Goal: Transaction & Acquisition: Purchase product/service

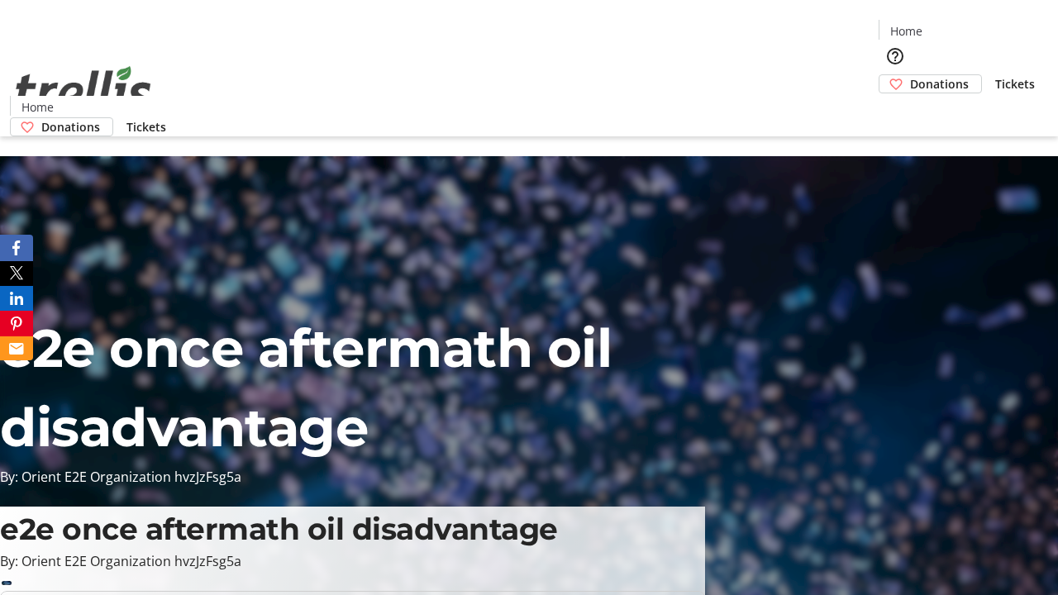
click at [910, 75] on span "Donations" at bounding box center [939, 83] width 59 height 17
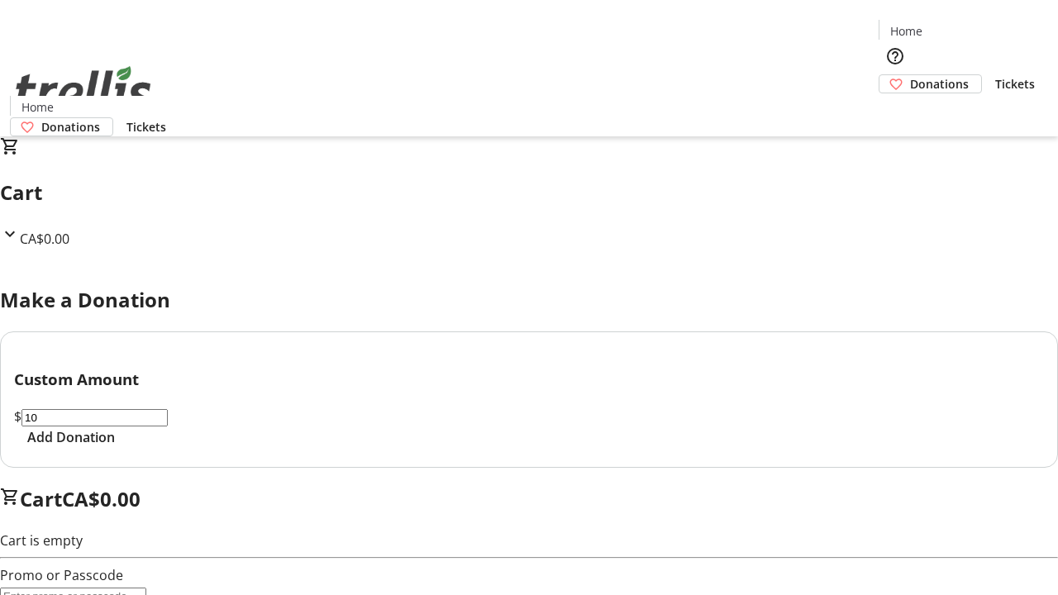
click at [115, 447] on span "Add Donation" at bounding box center [71, 437] width 88 height 20
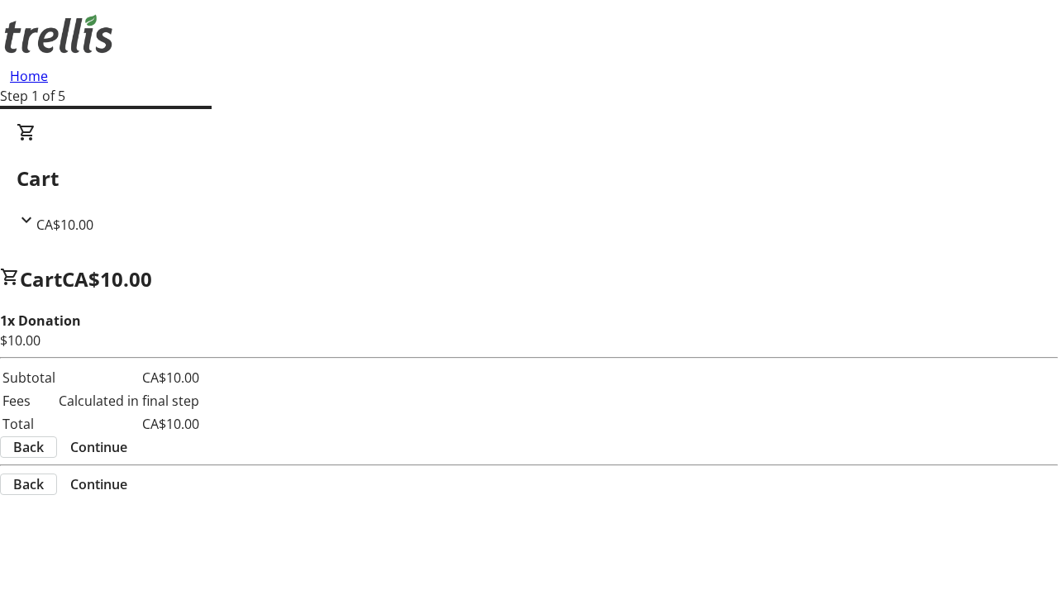
select select "CA"
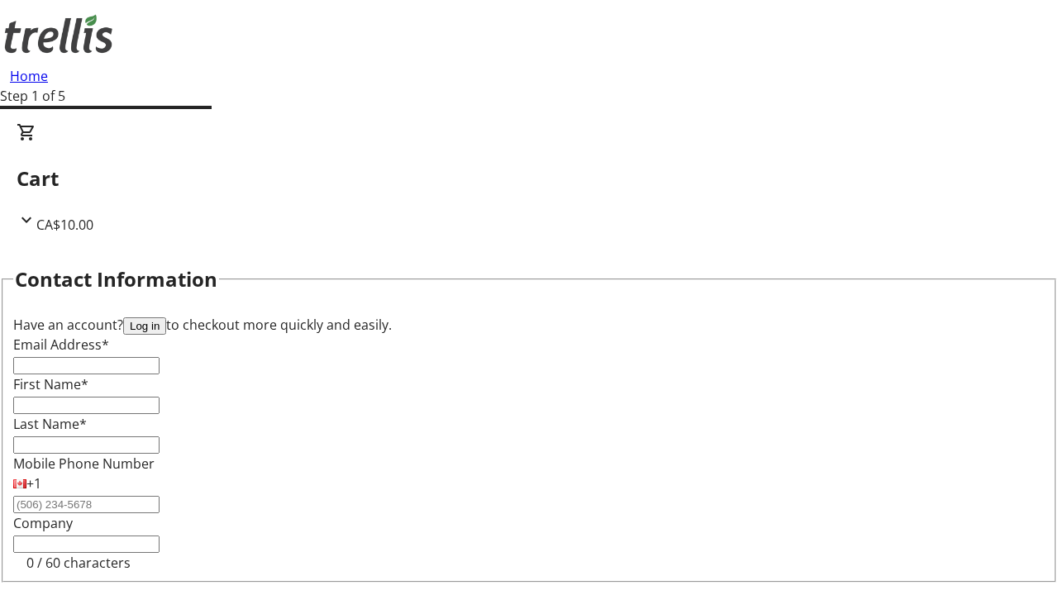
click at [166, 317] on button "Log in" at bounding box center [144, 325] width 43 height 17
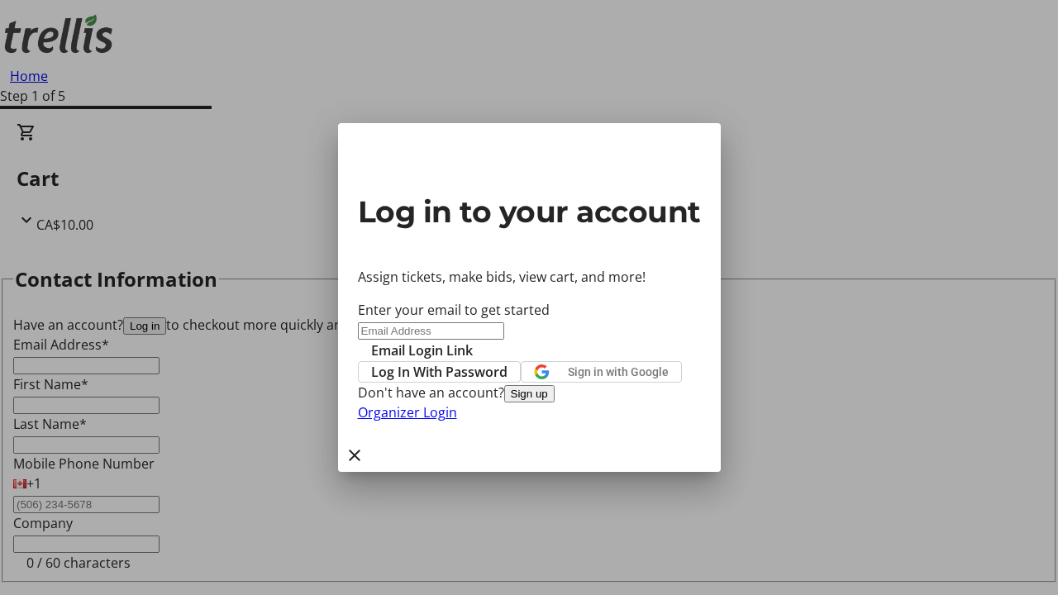
click at [507, 362] on span "Log In With Password" at bounding box center [439, 372] width 136 height 20
